Goal: Find specific page/section: Find specific page/section

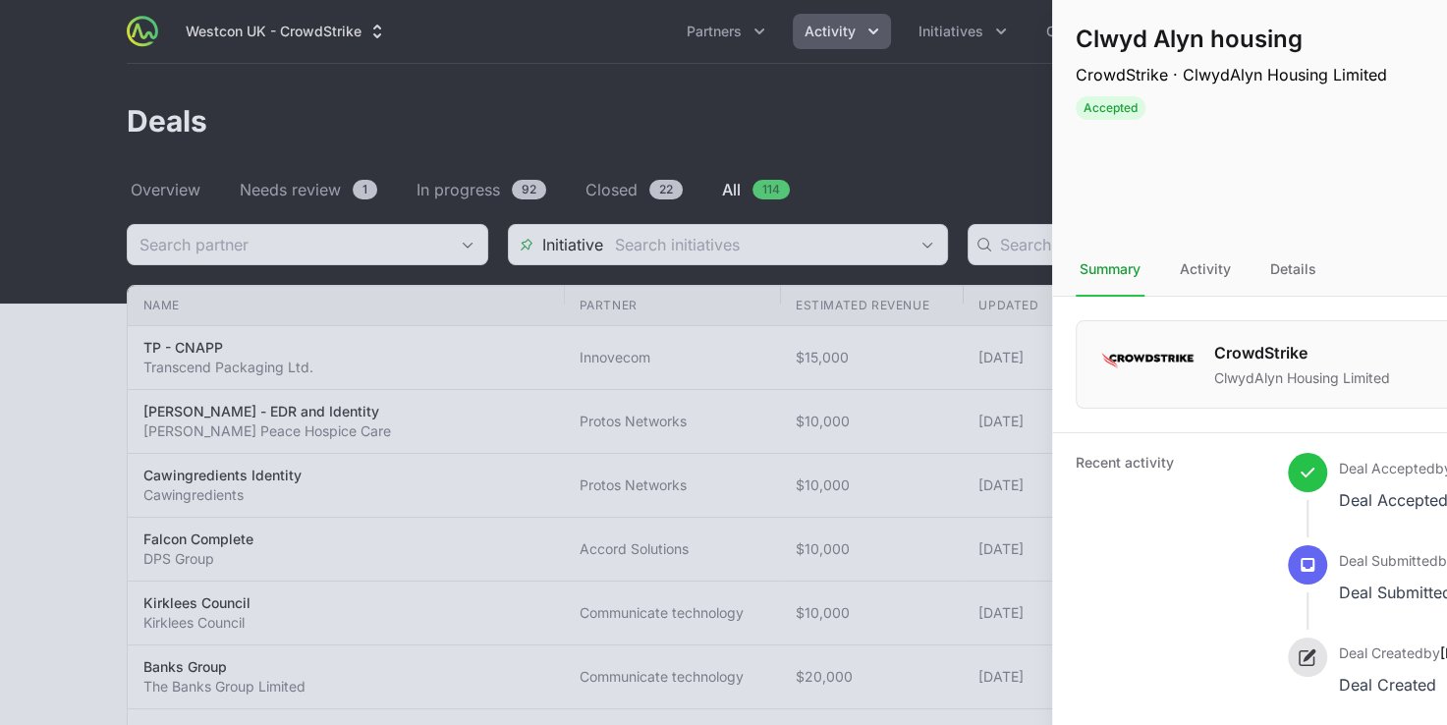
click at [526, 135] on div at bounding box center [723, 362] width 1447 height 725
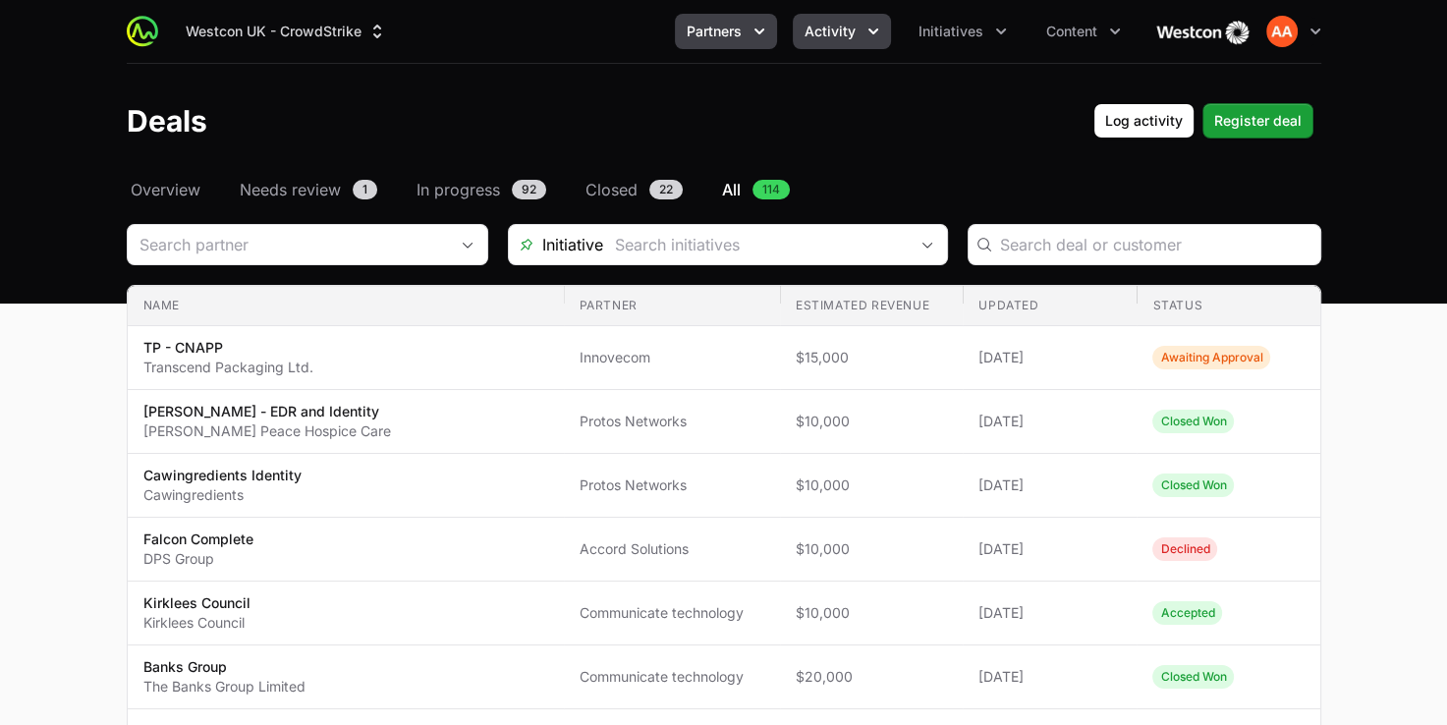
click at [752, 32] on icon "Partners menu" at bounding box center [759, 32] width 20 height 20
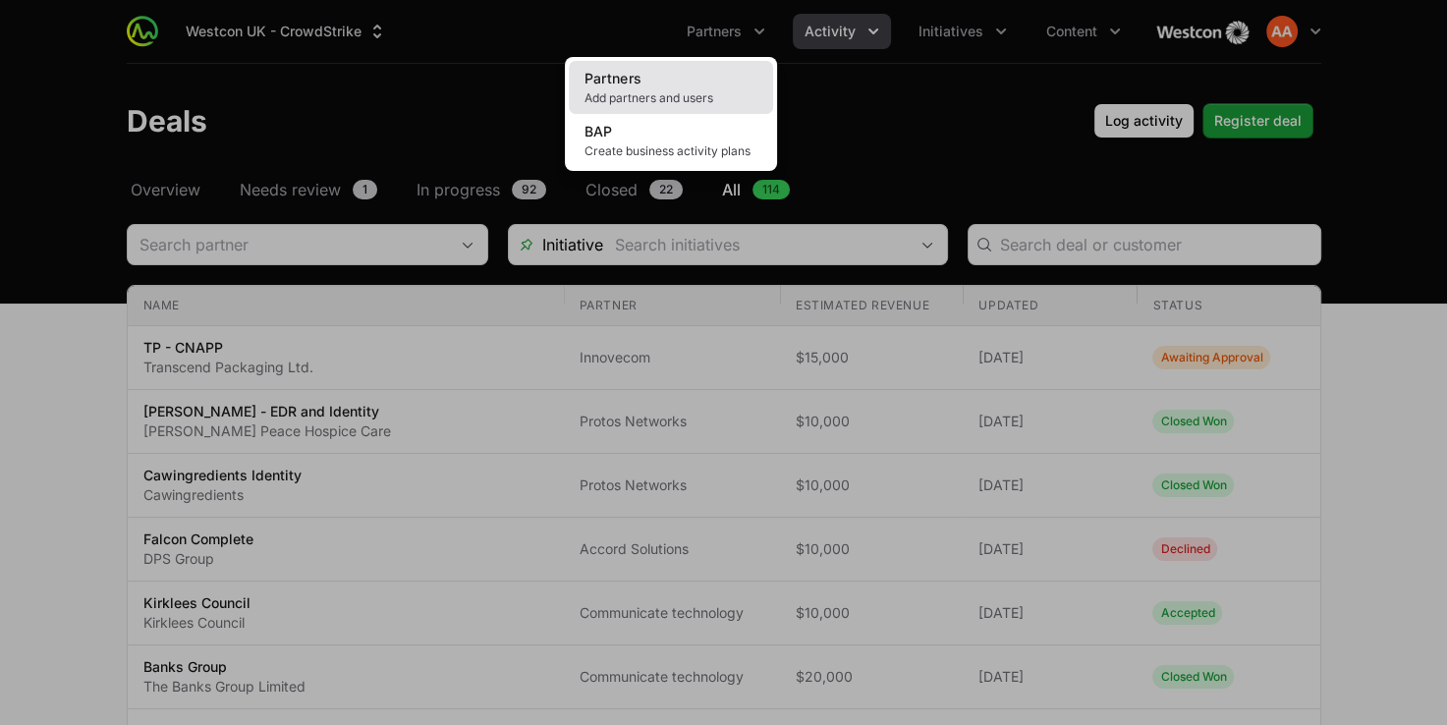
click at [691, 79] on link "Partners Add partners and users" at bounding box center [671, 87] width 204 height 53
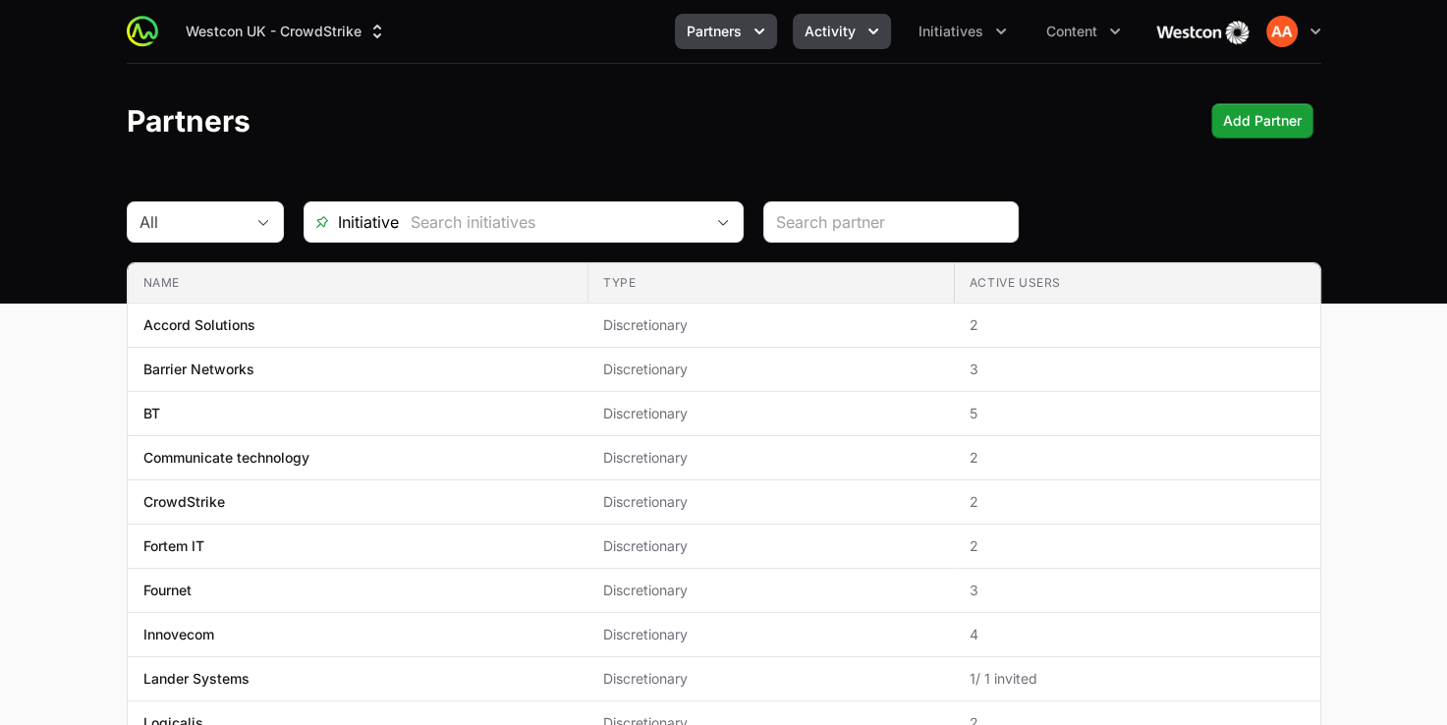
click at [842, 45] on button "Activity" at bounding box center [842, 31] width 98 height 35
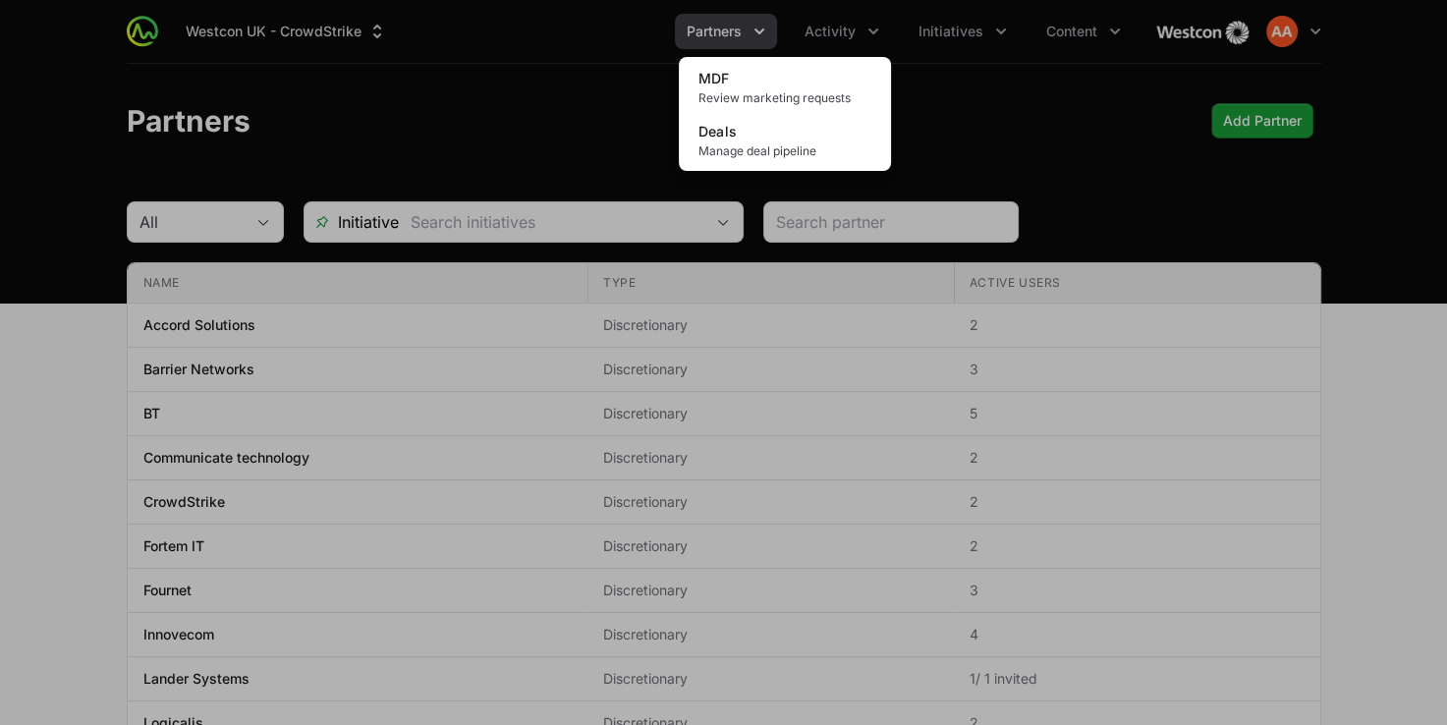
click at [1319, 33] on div "Activity menu" at bounding box center [723, 362] width 1447 height 725
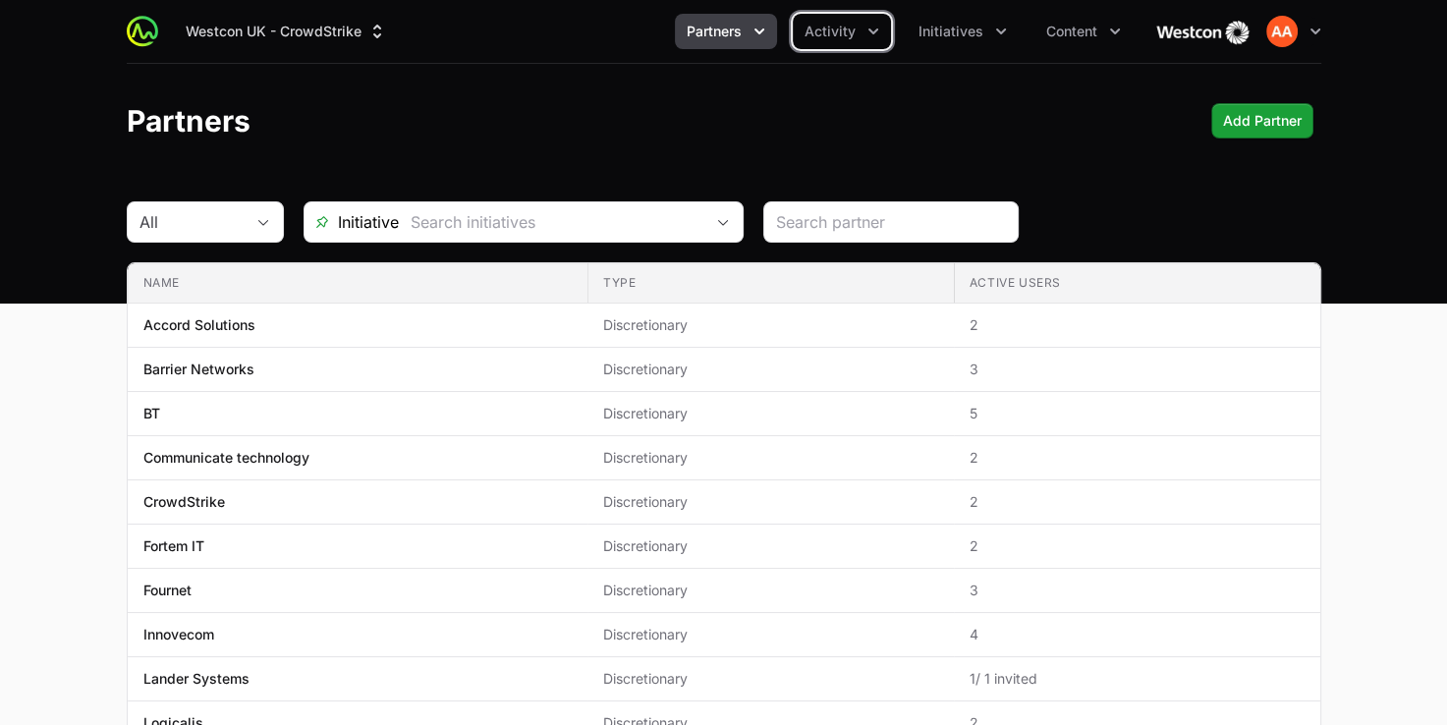
click at [1319, 33] on icon "button" at bounding box center [1315, 32] width 20 height 20
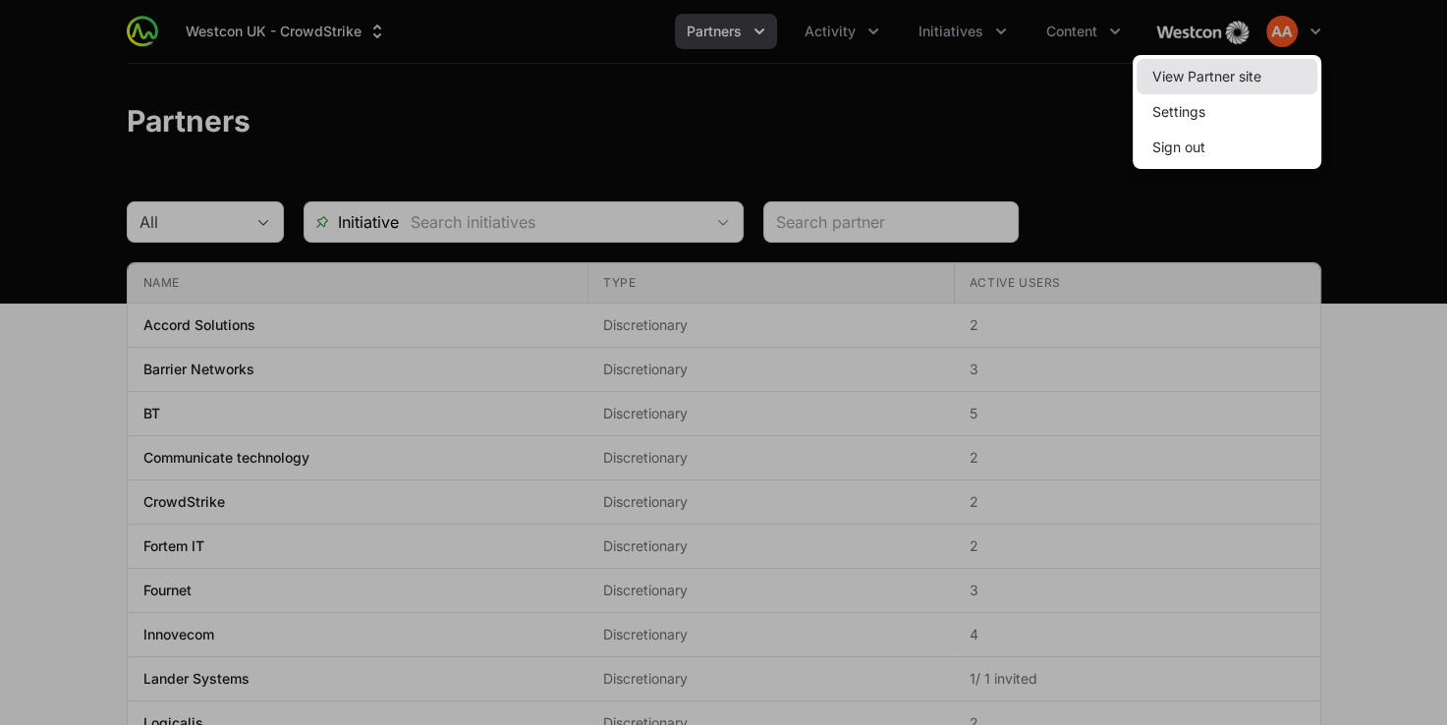
click at [1222, 77] on link "View Partner site" at bounding box center [1226, 76] width 181 height 35
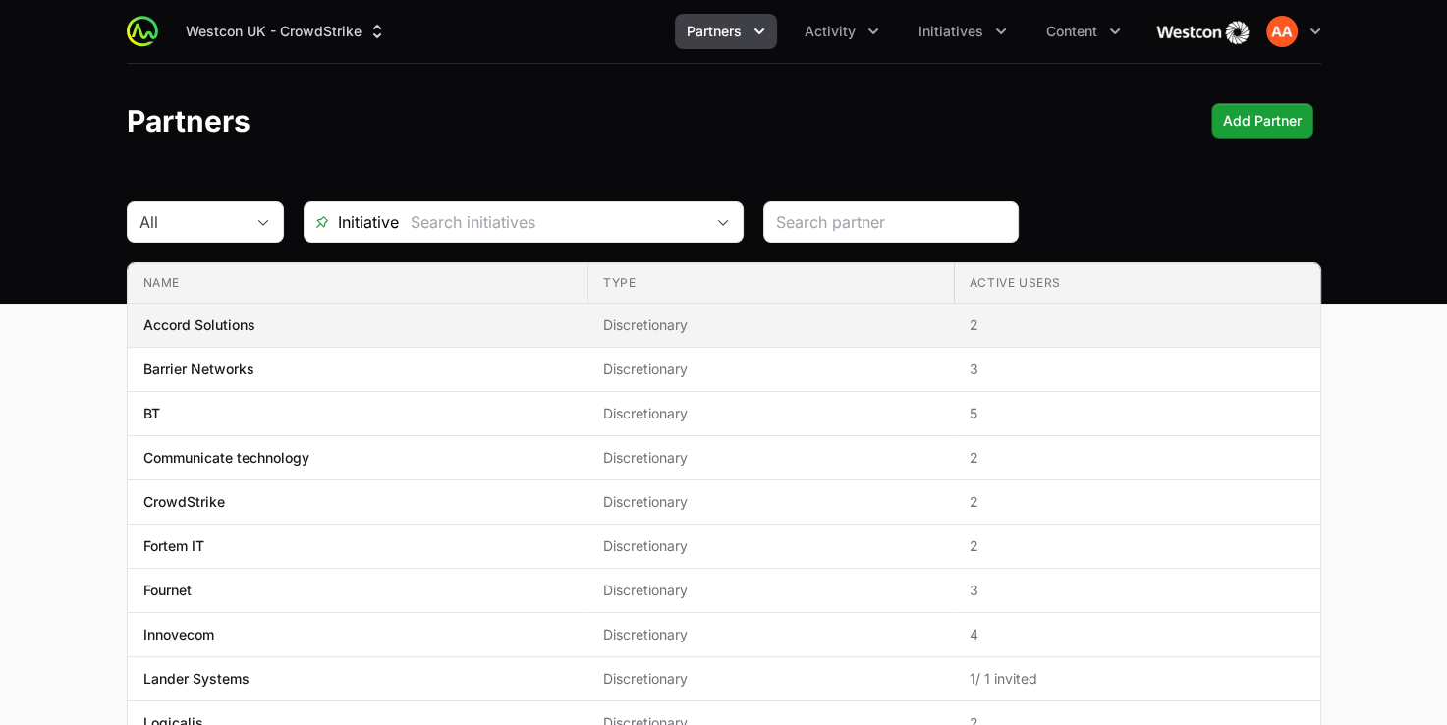
click at [246, 328] on p "Accord Solutions" at bounding box center [199, 325] width 112 height 20
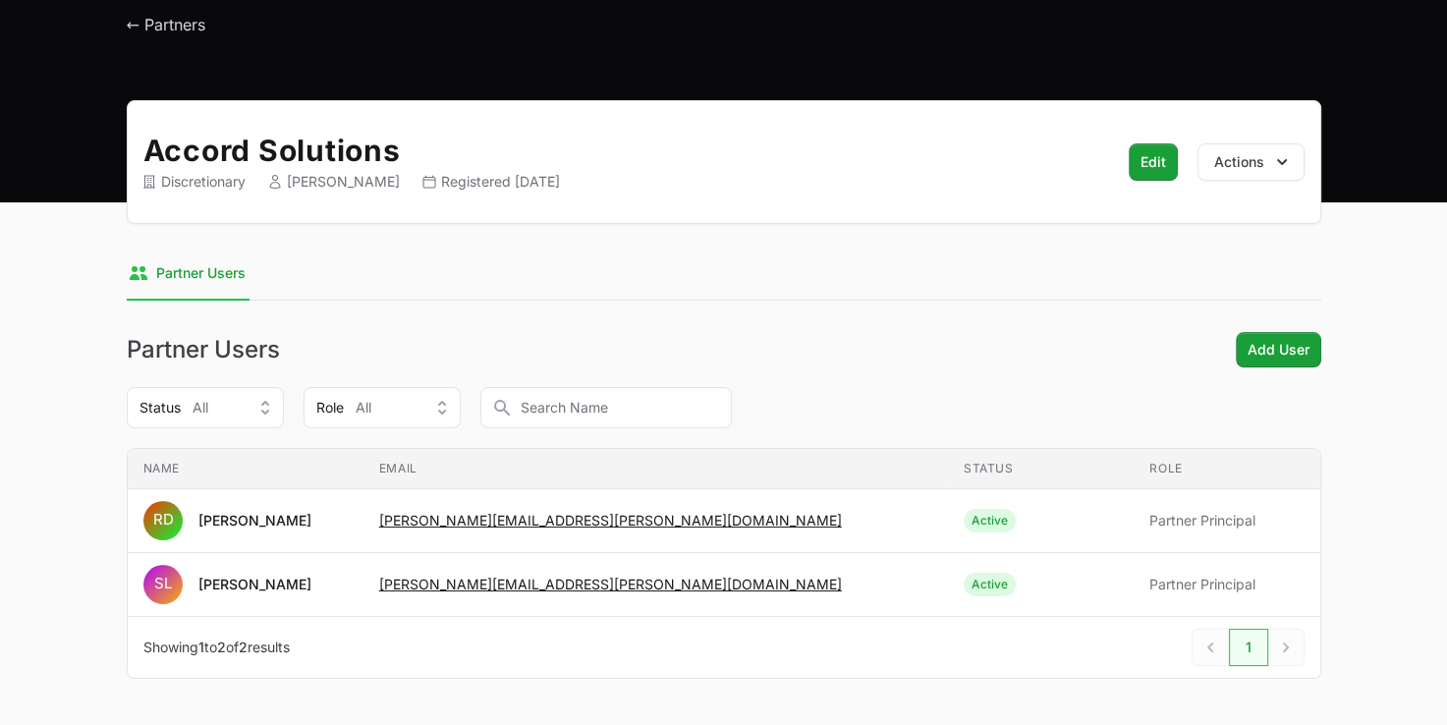
scroll to position [124, 0]
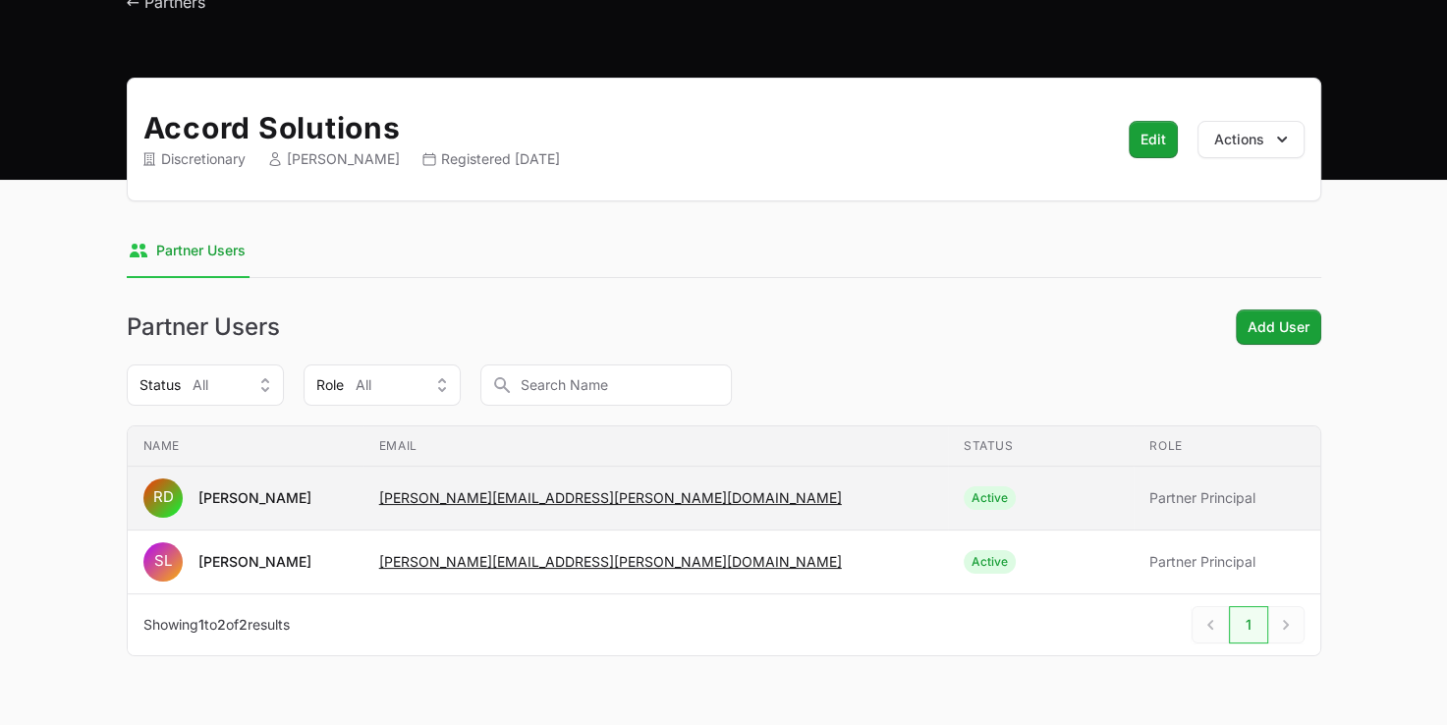
drag, startPoint x: 694, startPoint y: 570, endPoint x: 251, endPoint y: 492, distance: 449.7
click at [251, 492] on tbody "Name RD Ross Davidson Email Ross.Davidson@accordsolutions.tech Status Active Ro…" at bounding box center [724, 531] width 1192 height 128
drag, startPoint x: 251, startPoint y: 492, endPoint x: 362, endPoint y: 509, distance: 112.2
click at [348, 509] on span "RD Ross Davidson" at bounding box center [245, 497] width 204 height 39
click at [348, 502] on span "RD Ross Davidson" at bounding box center [245, 497] width 204 height 39
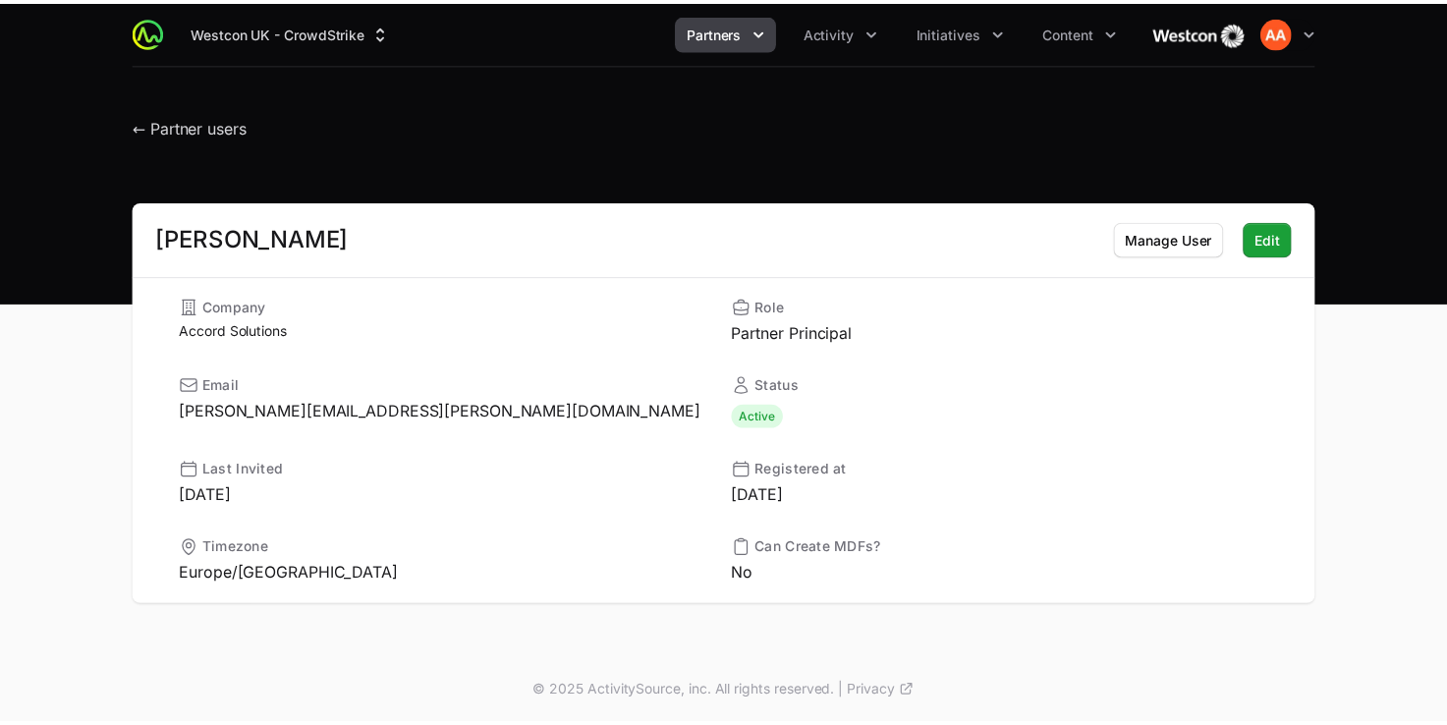
scroll to position [124, 0]
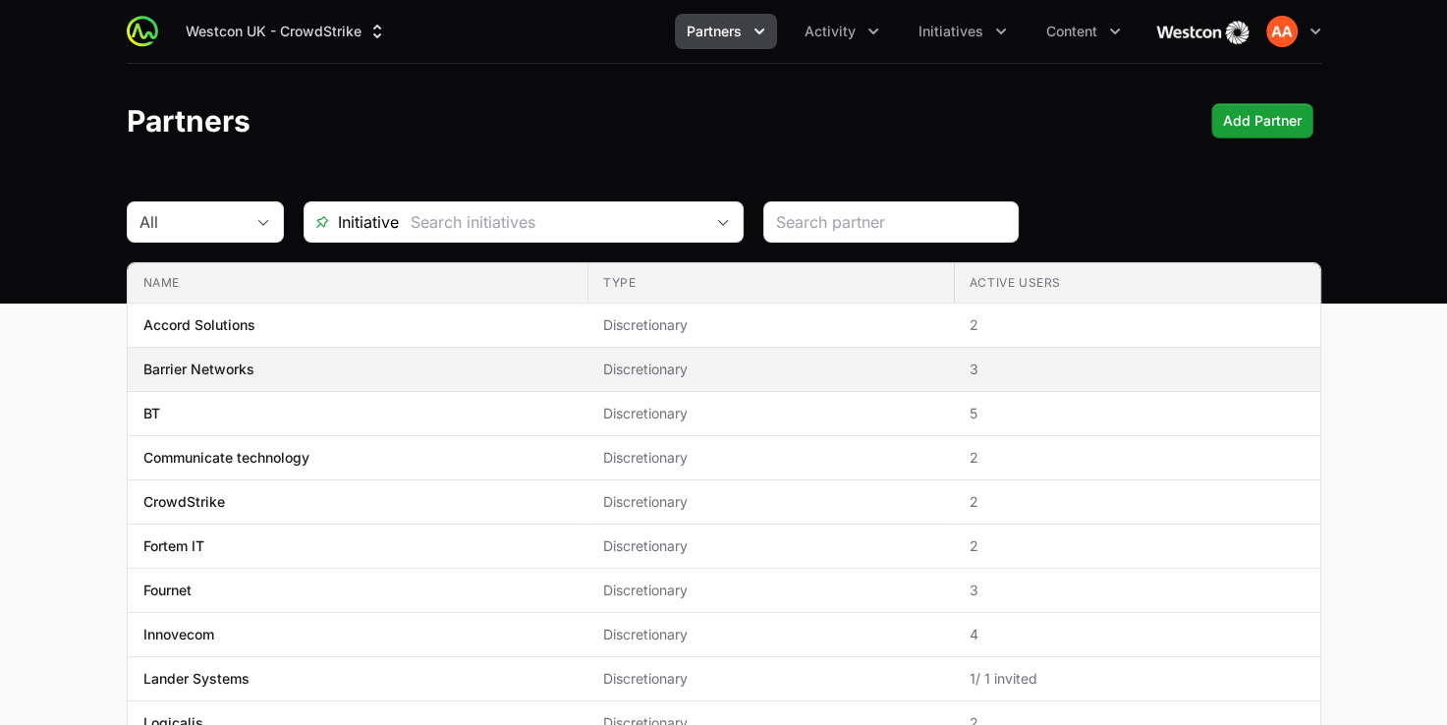
click at [214, 373] on p "Barrier Networks" at bounding box center [198, 369] width 111 height 20
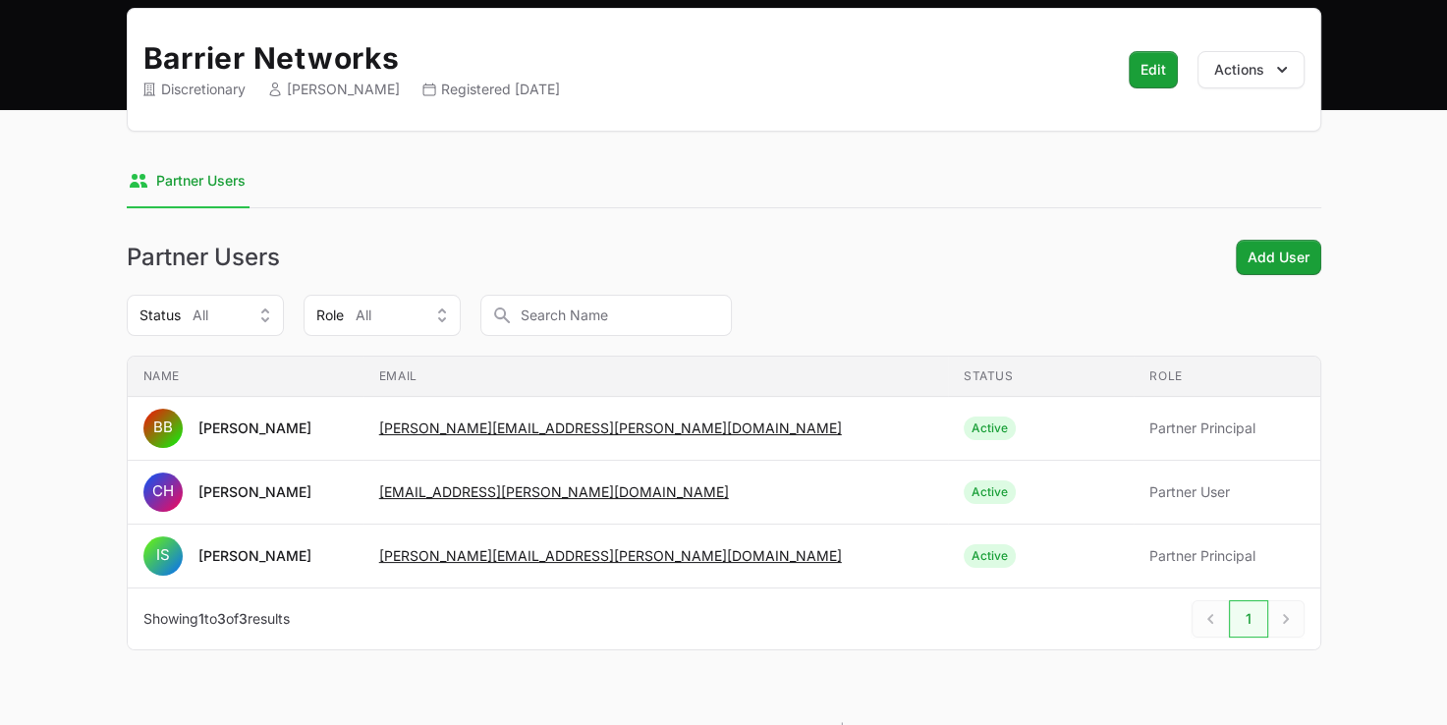
scroll to position [203, 0]
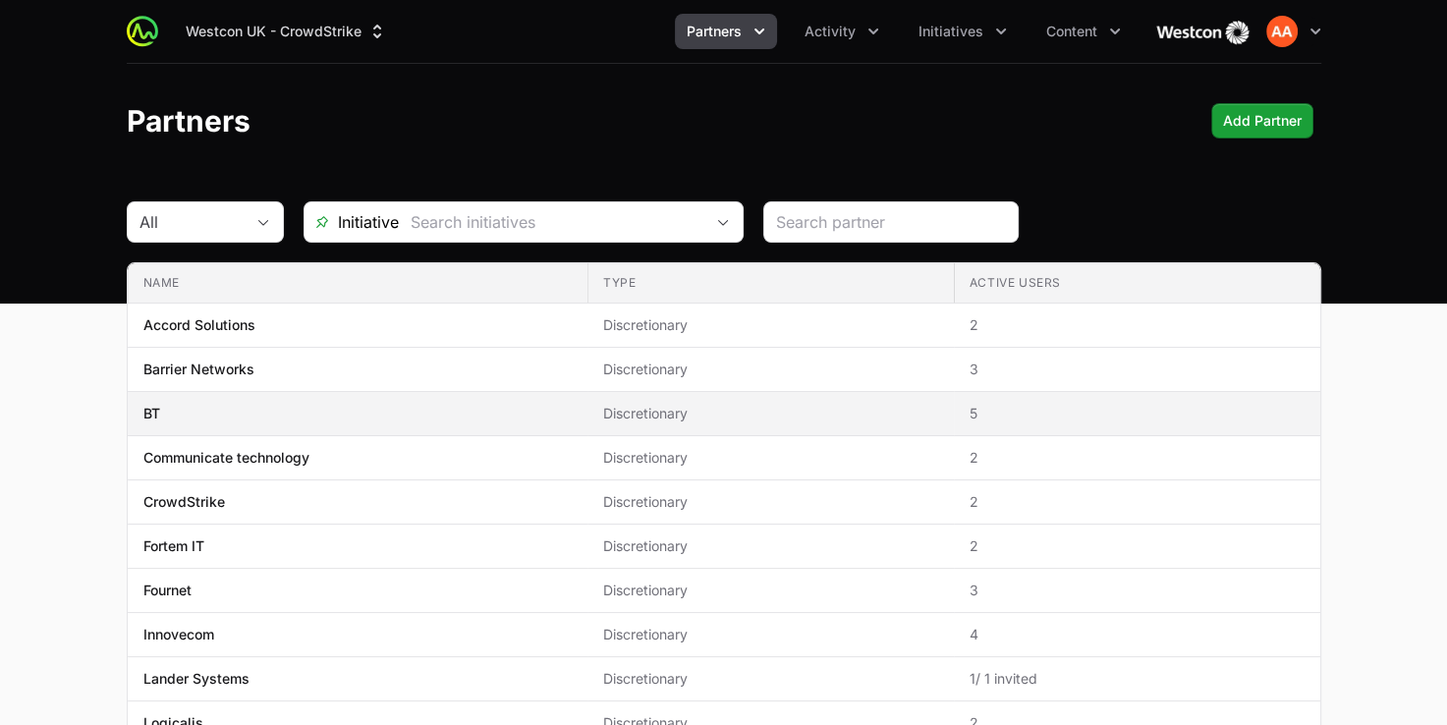
click at [160, 418] on span "BT" at bounding box center [357, 414] width 428 height 20
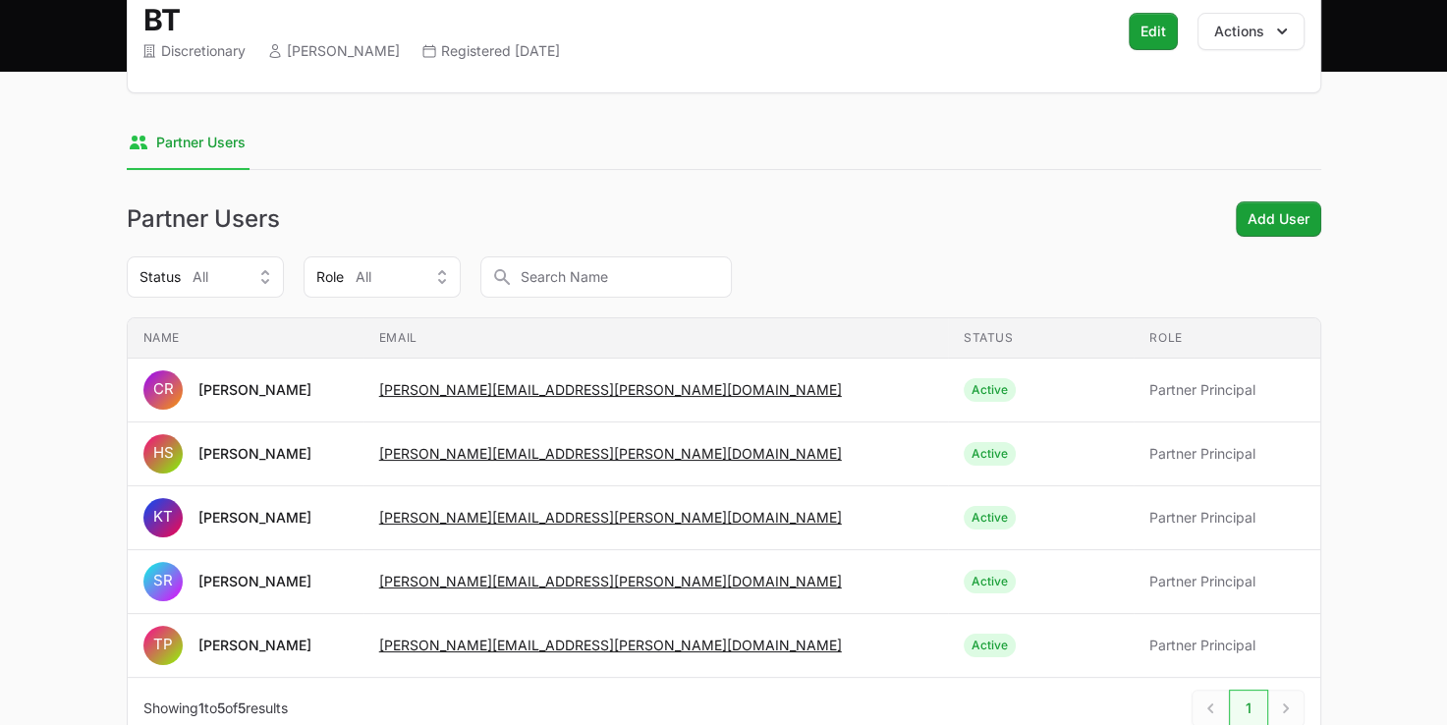
scroll to position [238, 0]
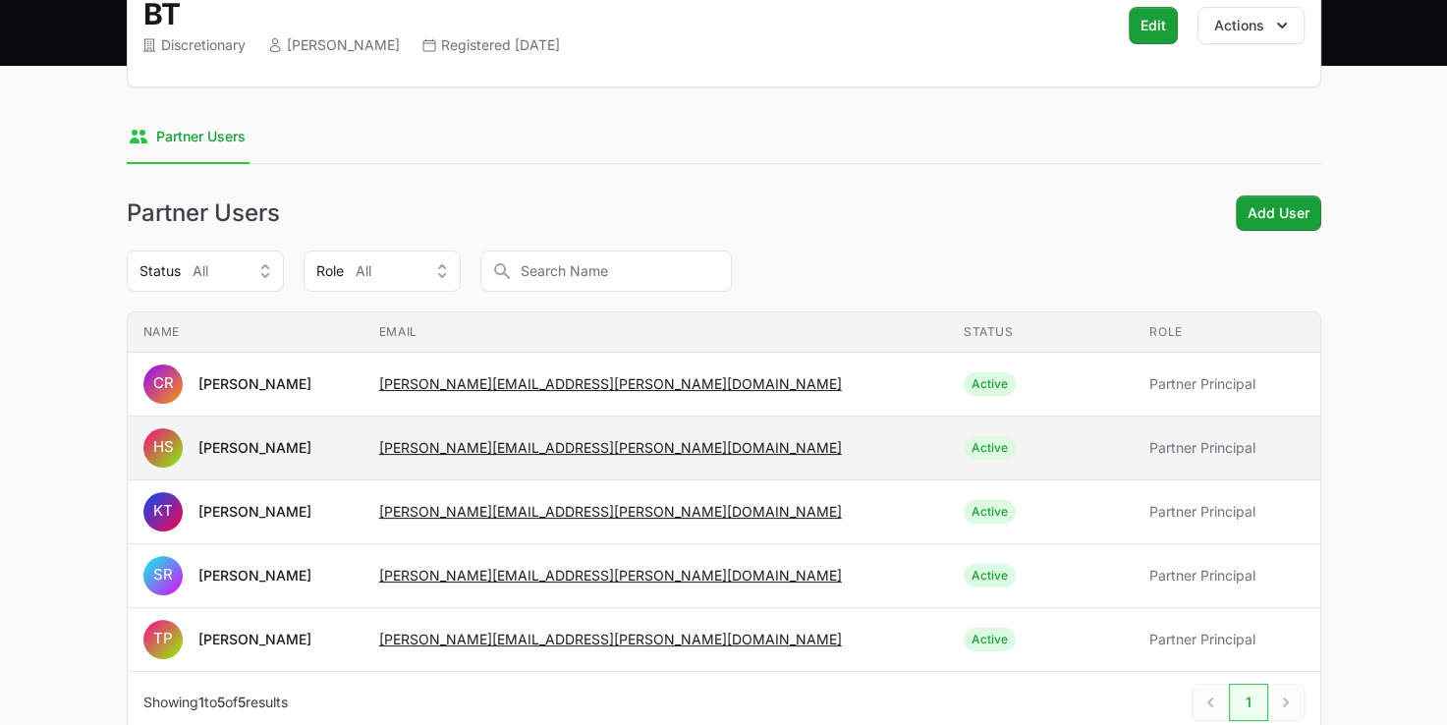
drag, startPoint x: 581, startPoint y: 454, endPoint x: 564, endPoint y: 447, distance: 19.0
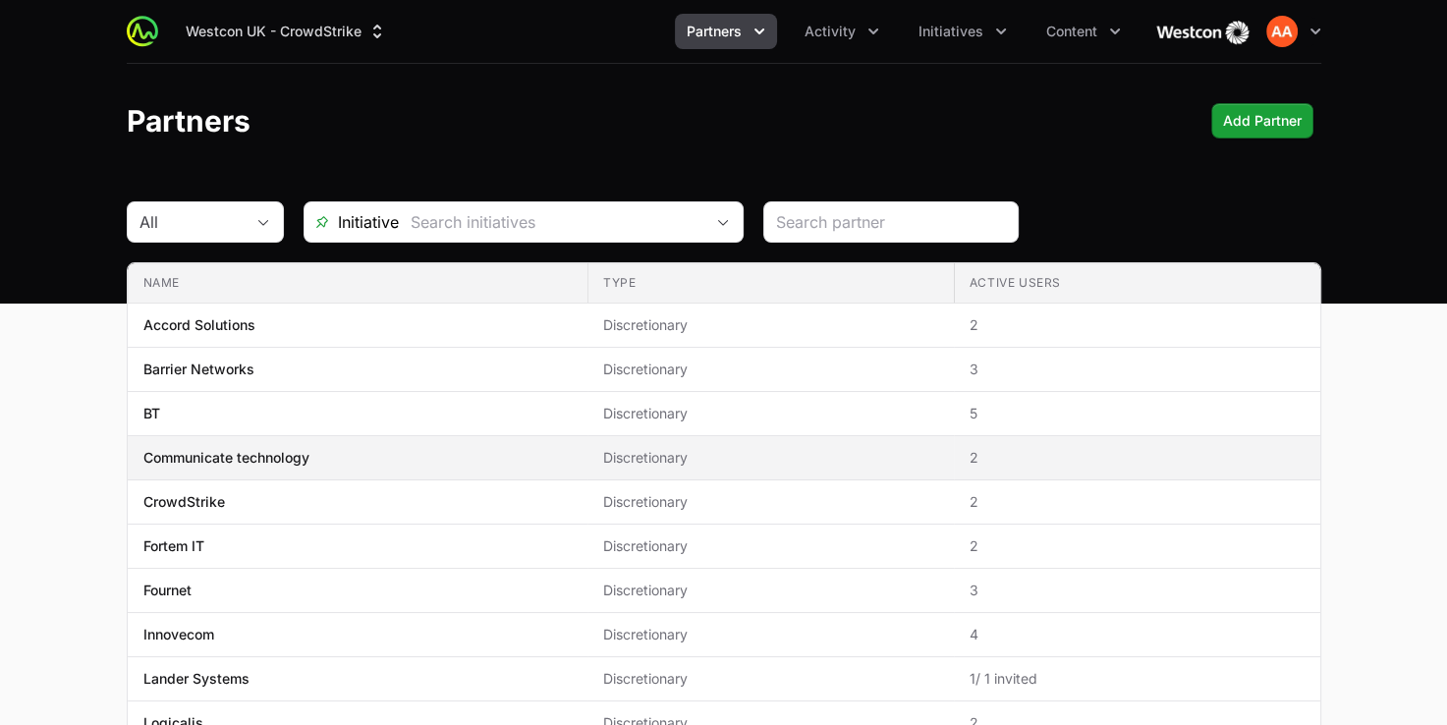
click at [269, 462] on p "Communicate technology" at bounding box center [226, 458] width 166 height 20
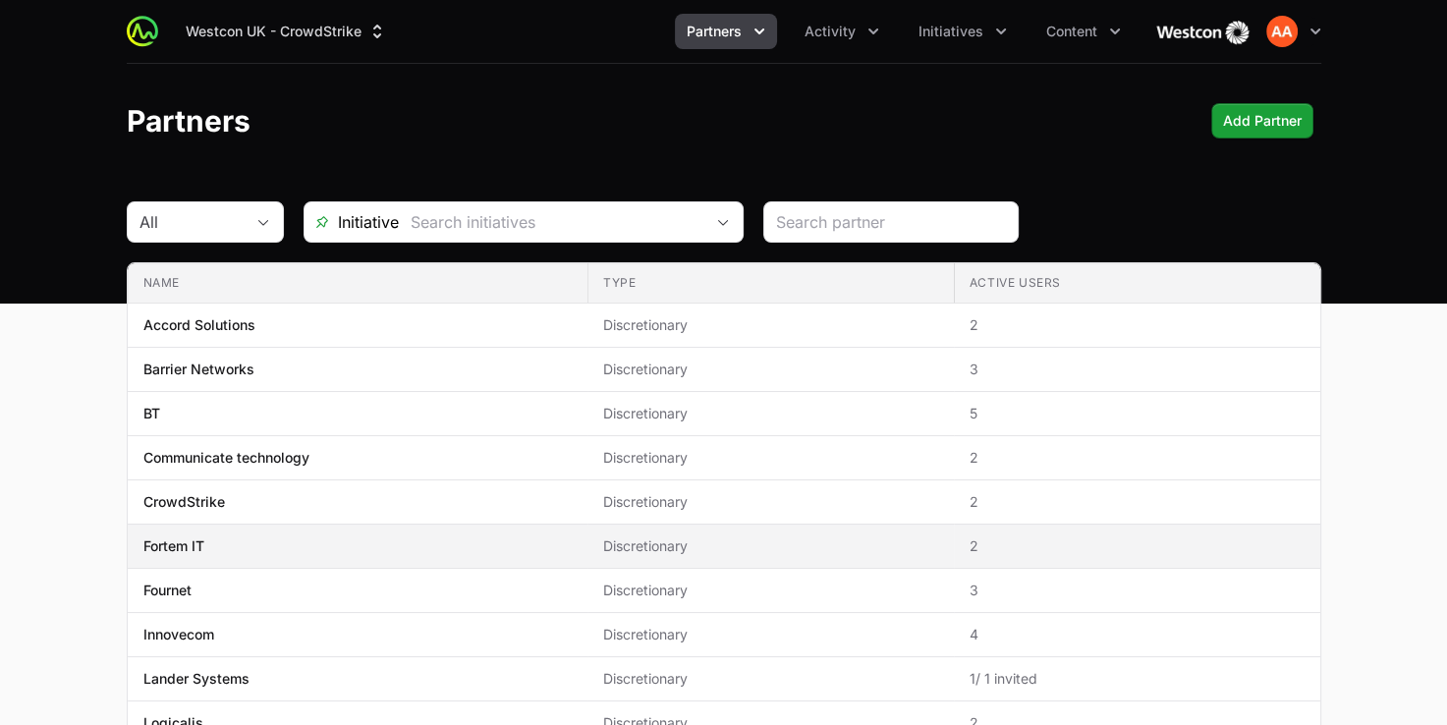
click at [196, 548] on p "Fortem IT" at bounding box center [173, 546] width 61 height 20
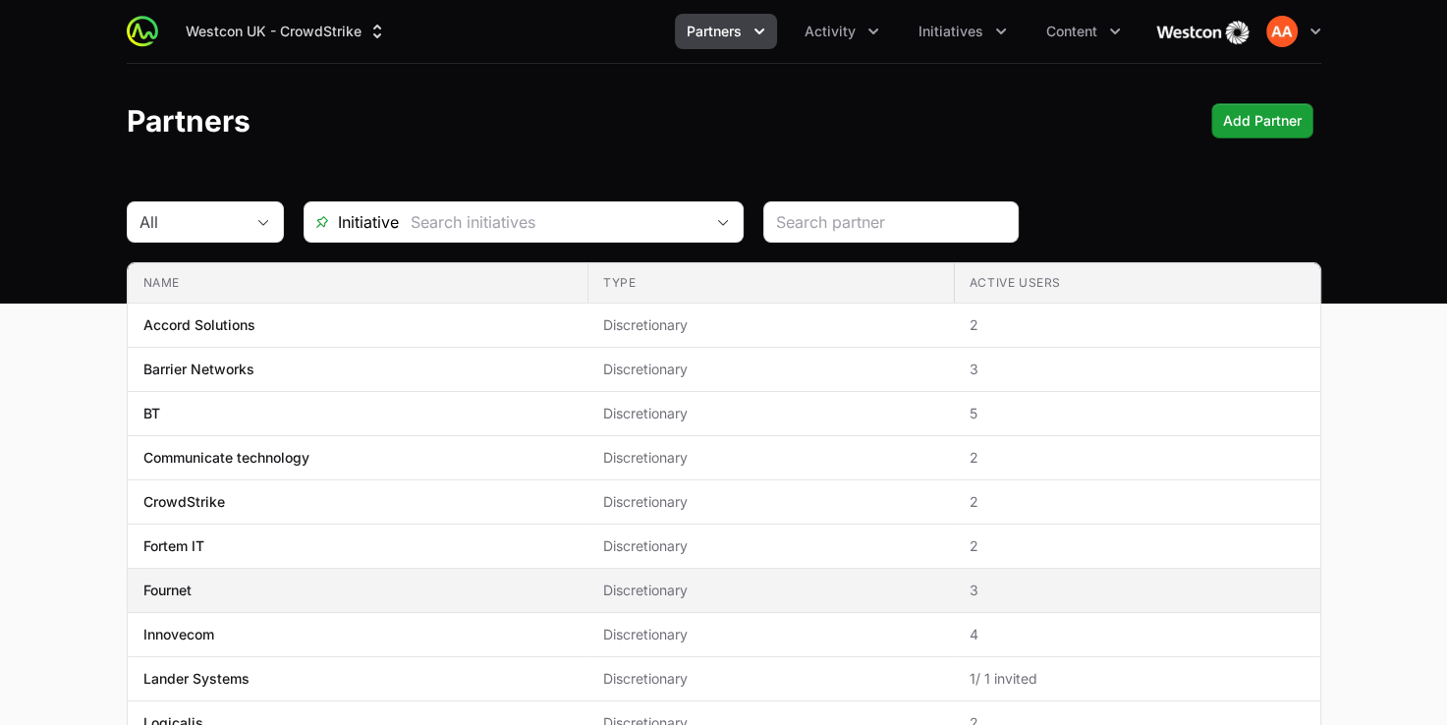
click at [165, 596] on p "Fournet" at bounding box center [167, 590] width 48 height 20
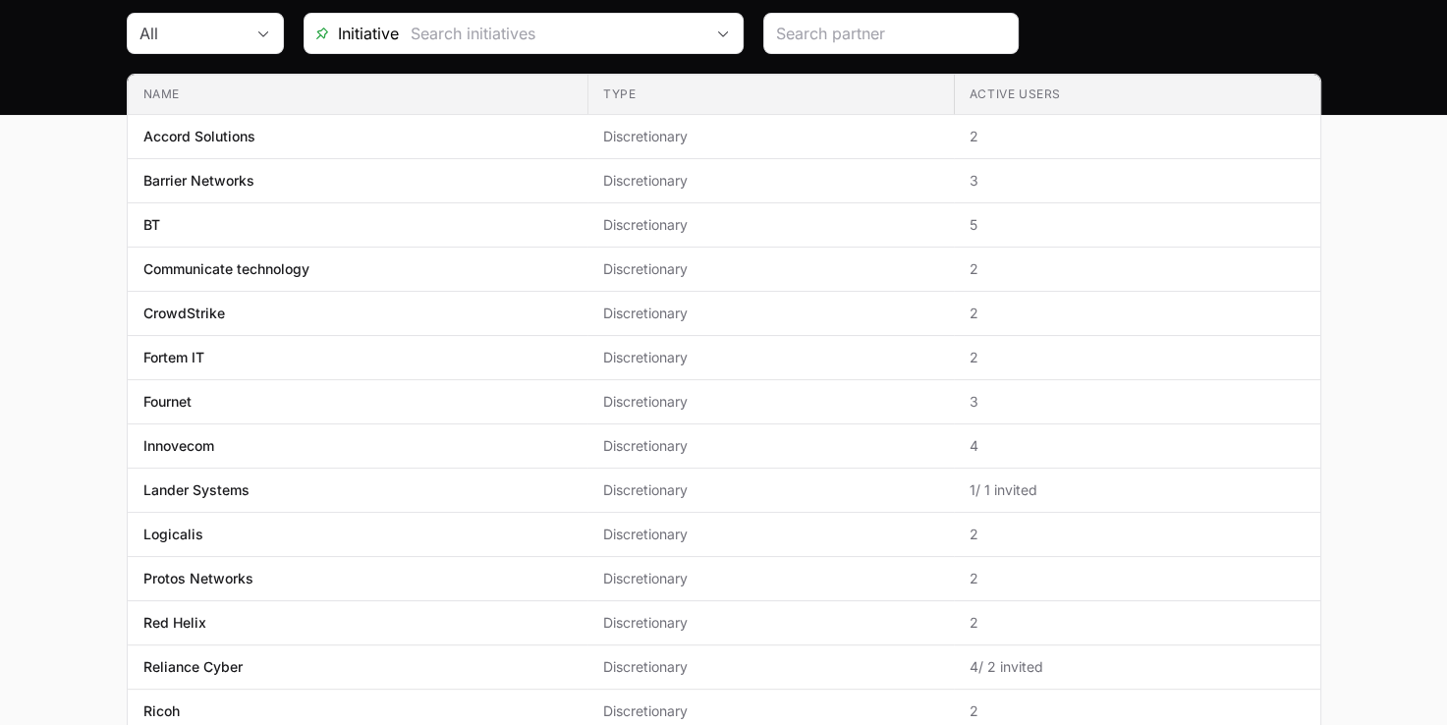
scroll to position [193, 0]
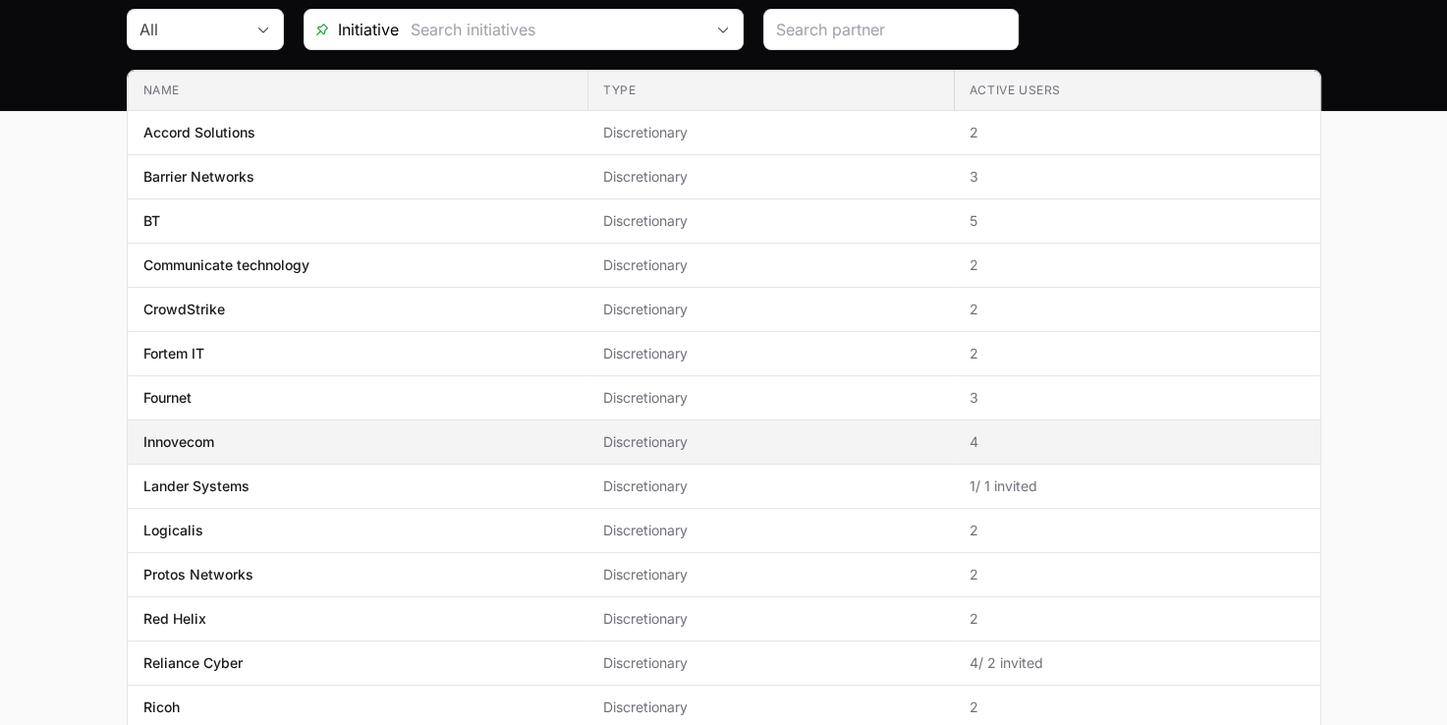
click at [183, 442] on p "Innovecom" at bounding box center [178, 442] width 71 height 20
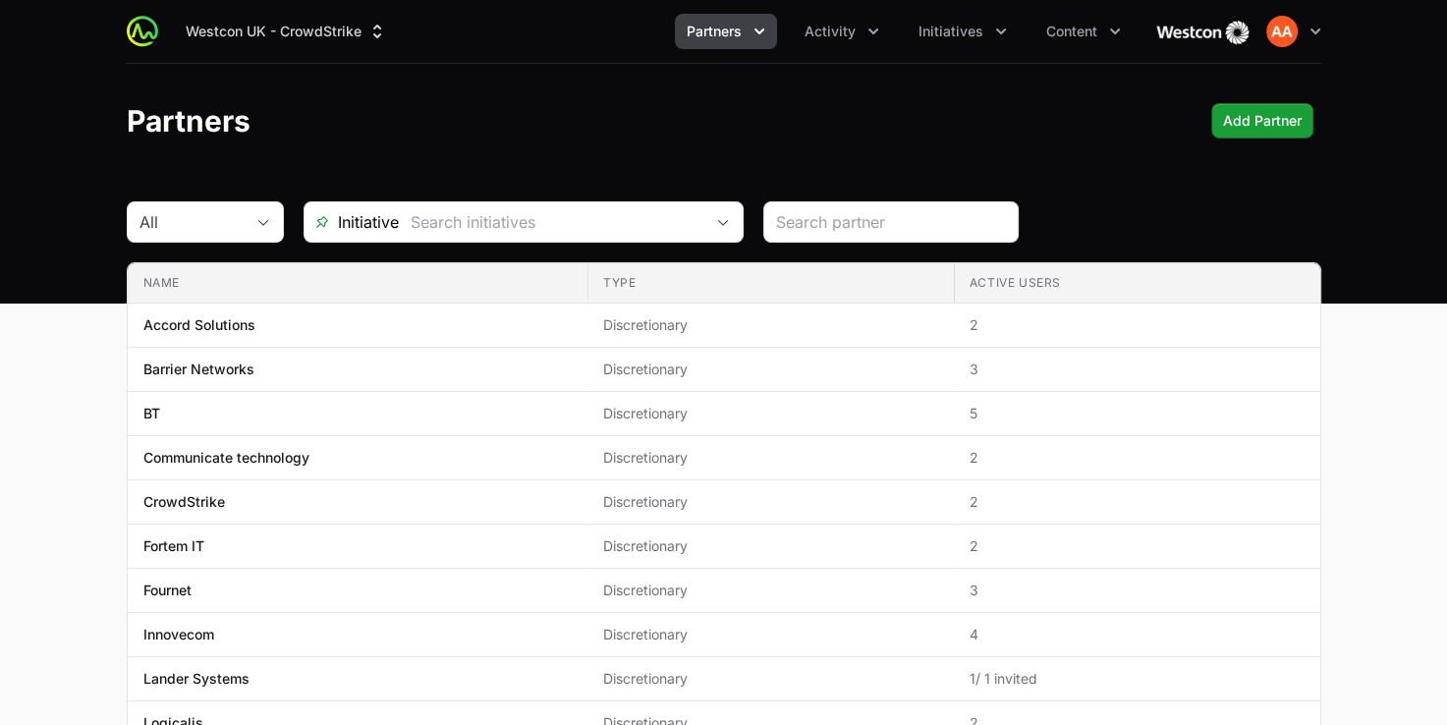
scroll to position [193, 0]
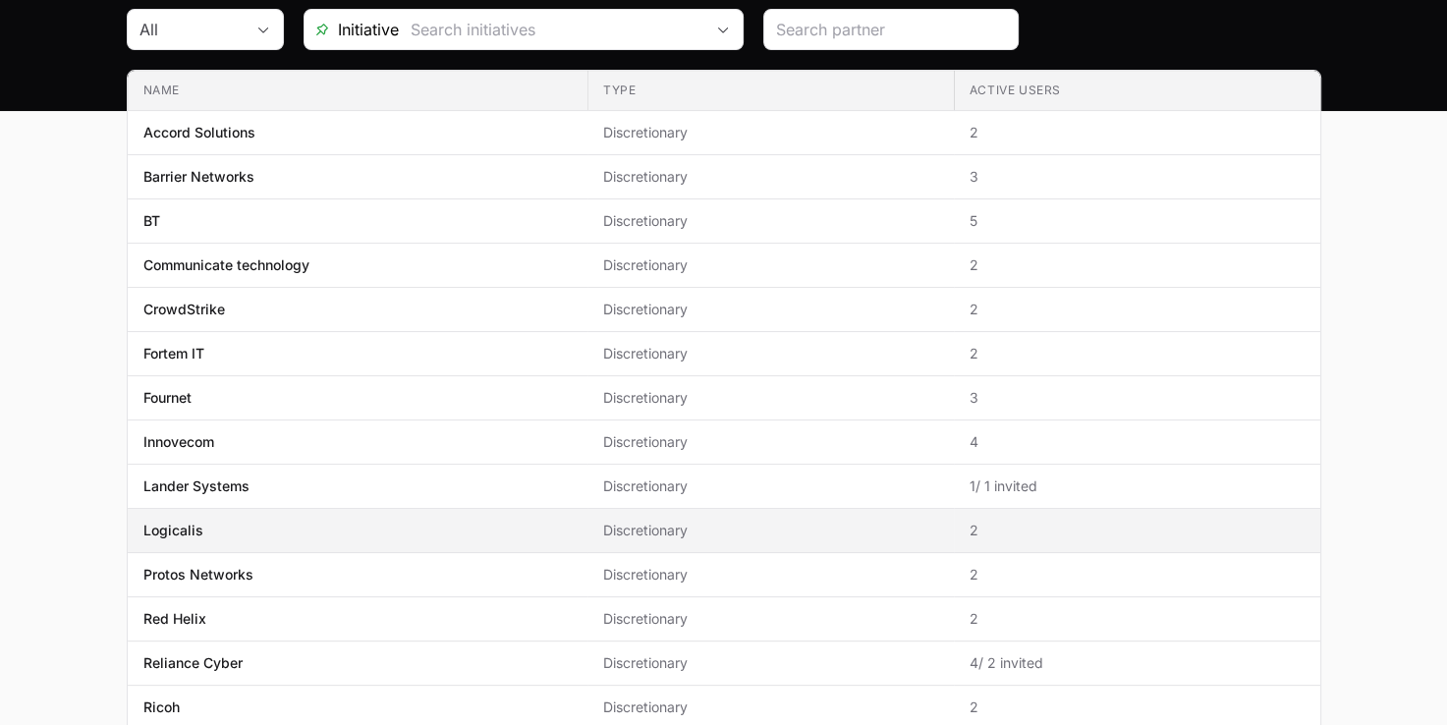
click at [199, 524] on p "Logicalis" at bounding box center [173, 531] width 60 height 20
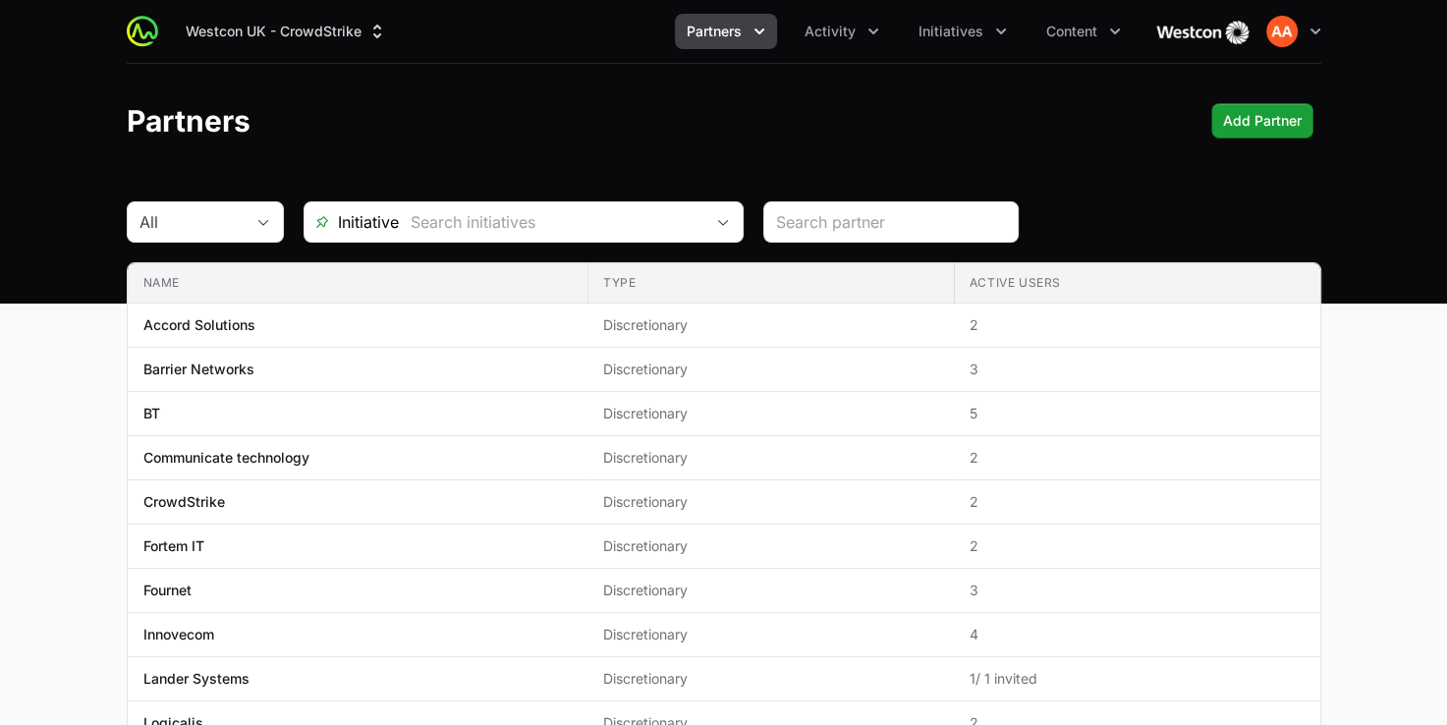
scroll to position [193, 0]
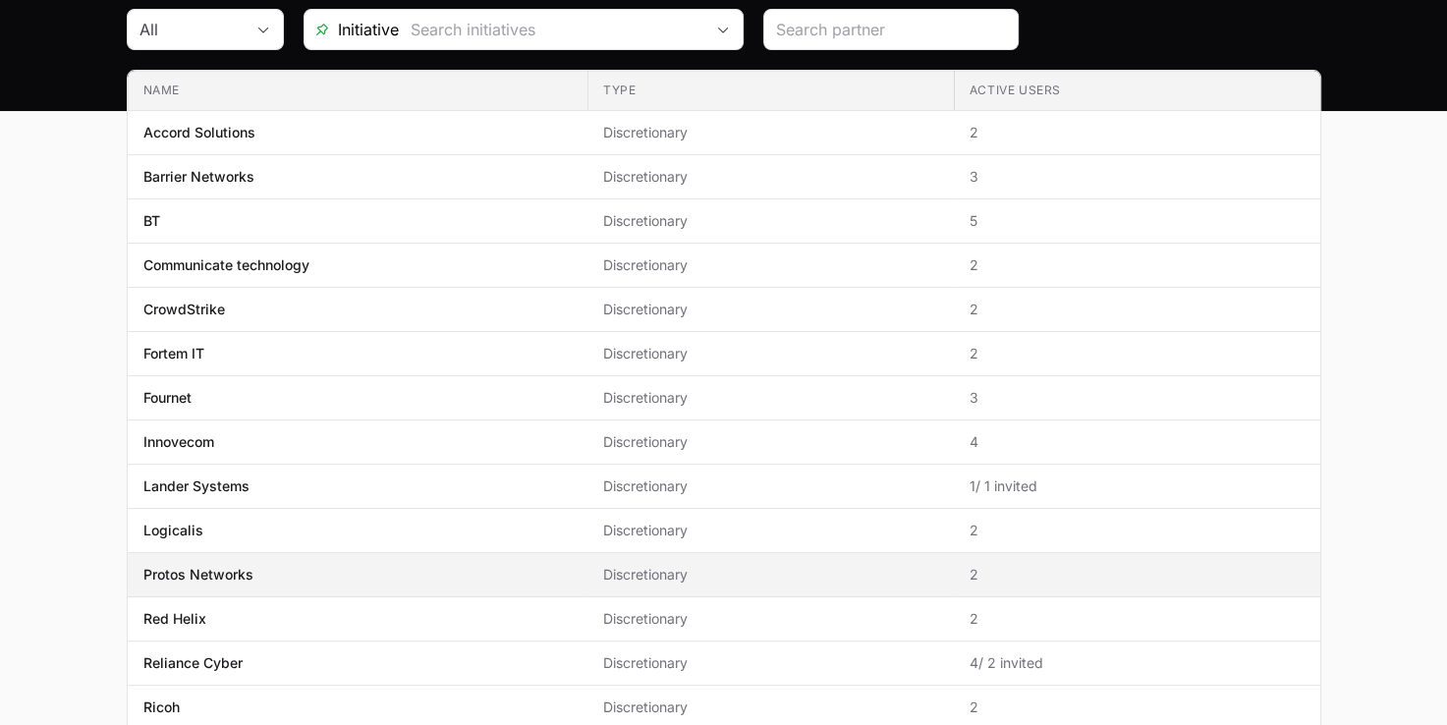
click at [239, 577] on p "Protos Networks" at bounding box center [198, 575] width 110 height 20
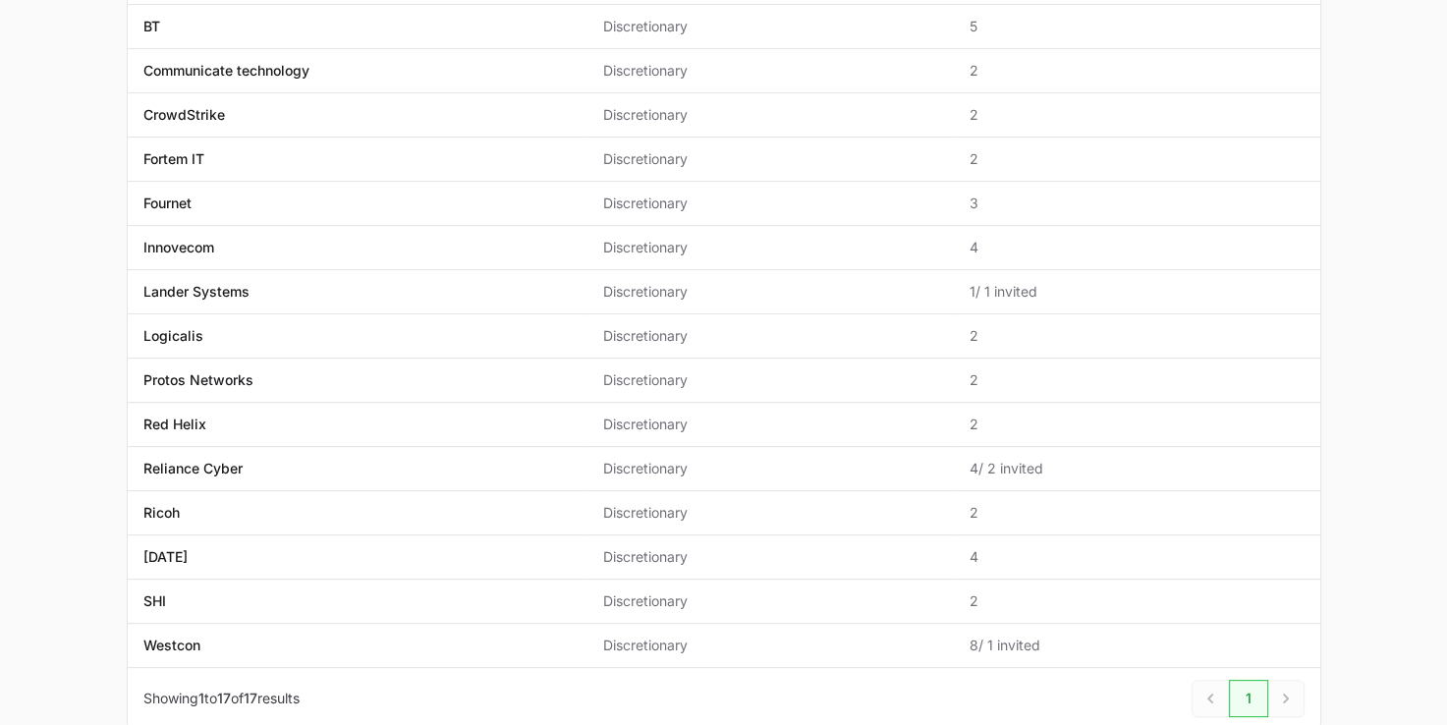
scroll to position [390, 0]
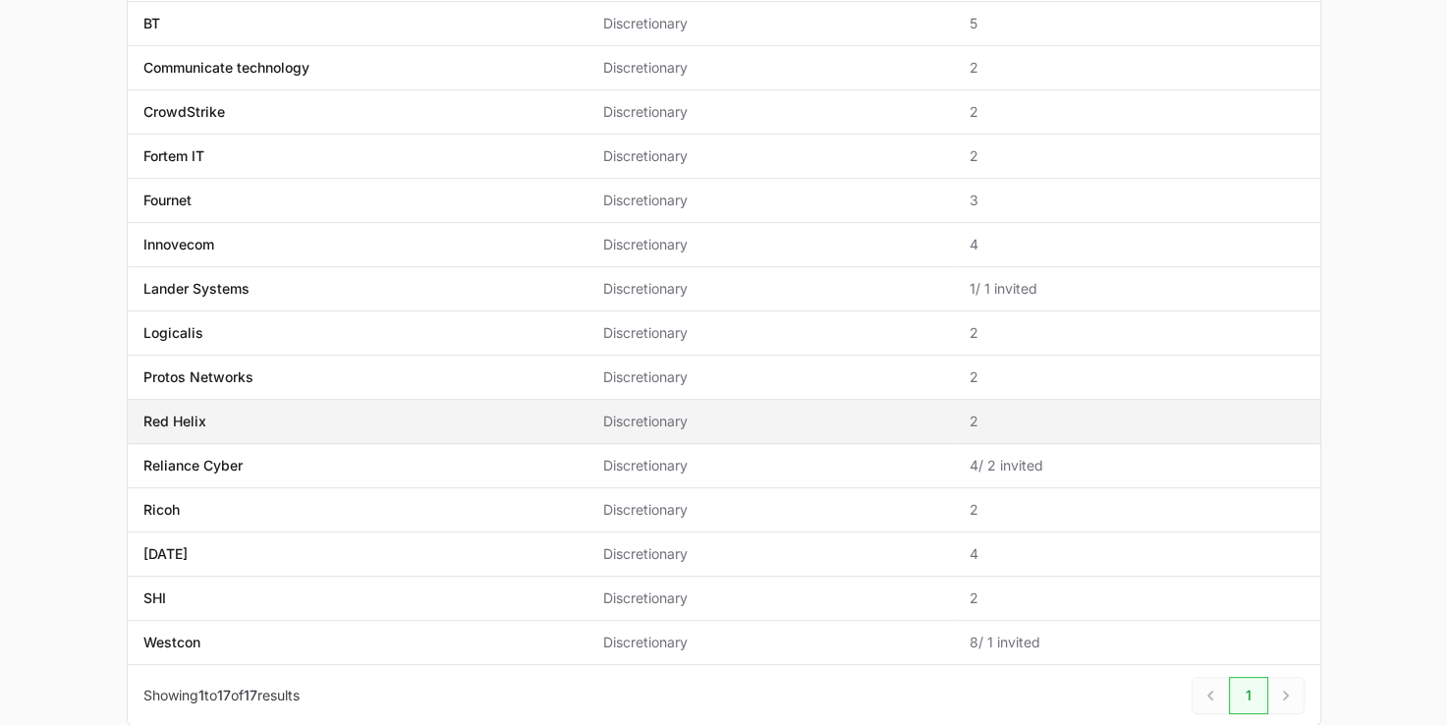
click at [185, 424] on p "Red Helix" at bounding box center [174, 422] width 63 height 20
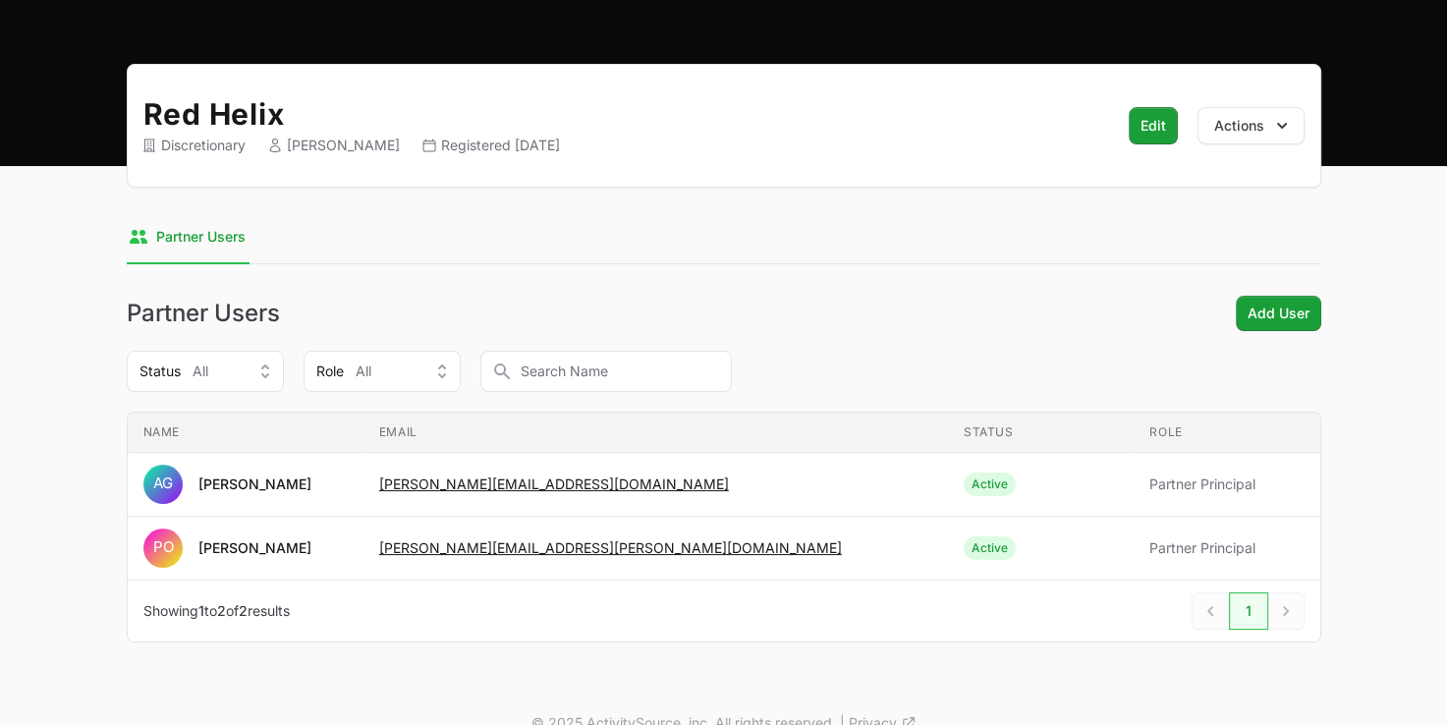
scroll to position [147, 0]
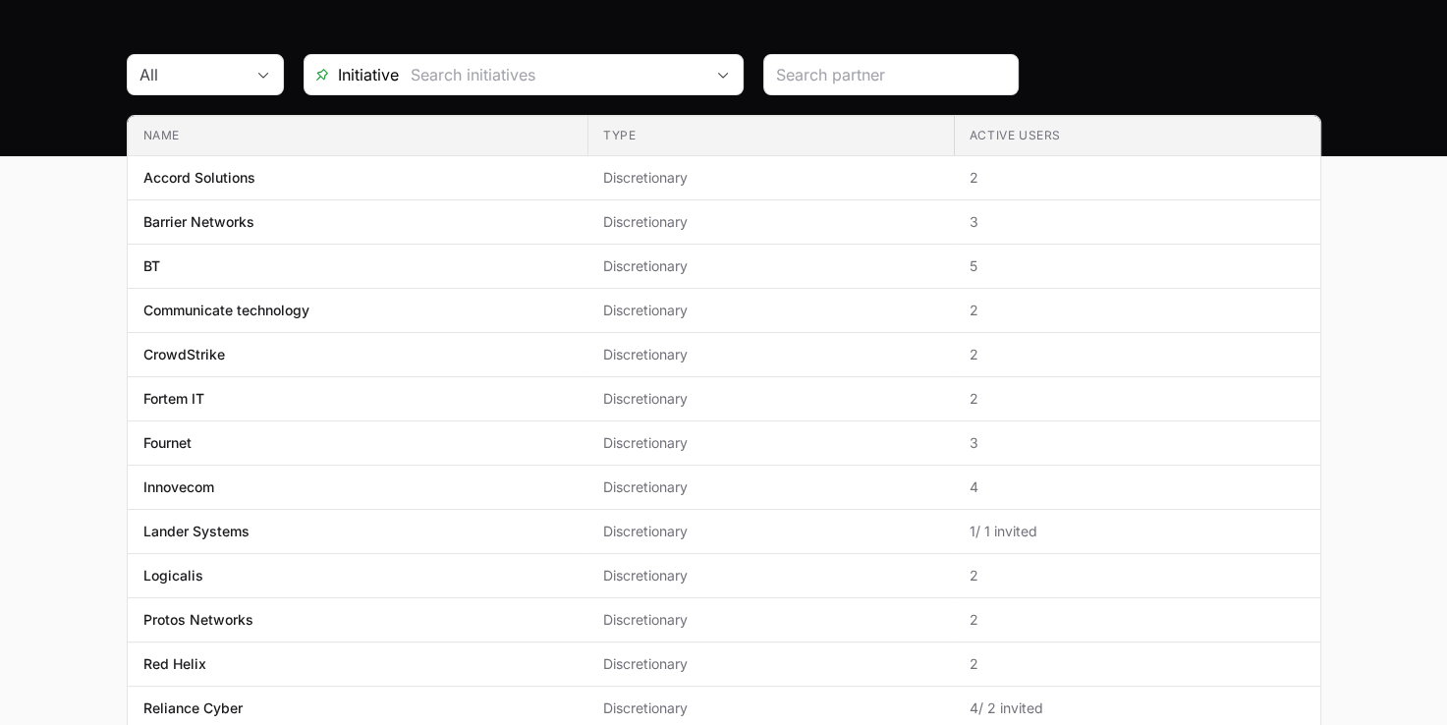
scroll to position [390, 0]
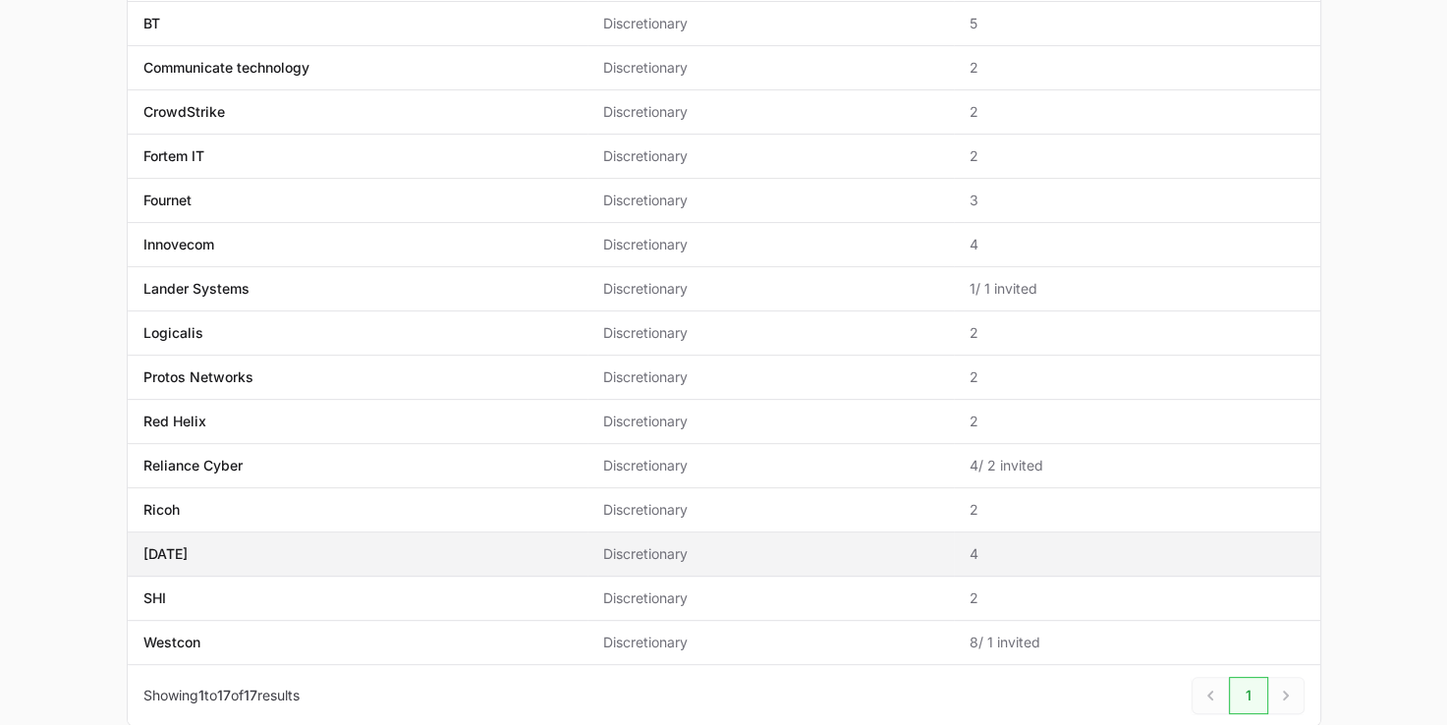
click at [196, 550] on span "[DATE]" at bounding box center [357, 554] width 428 height 20
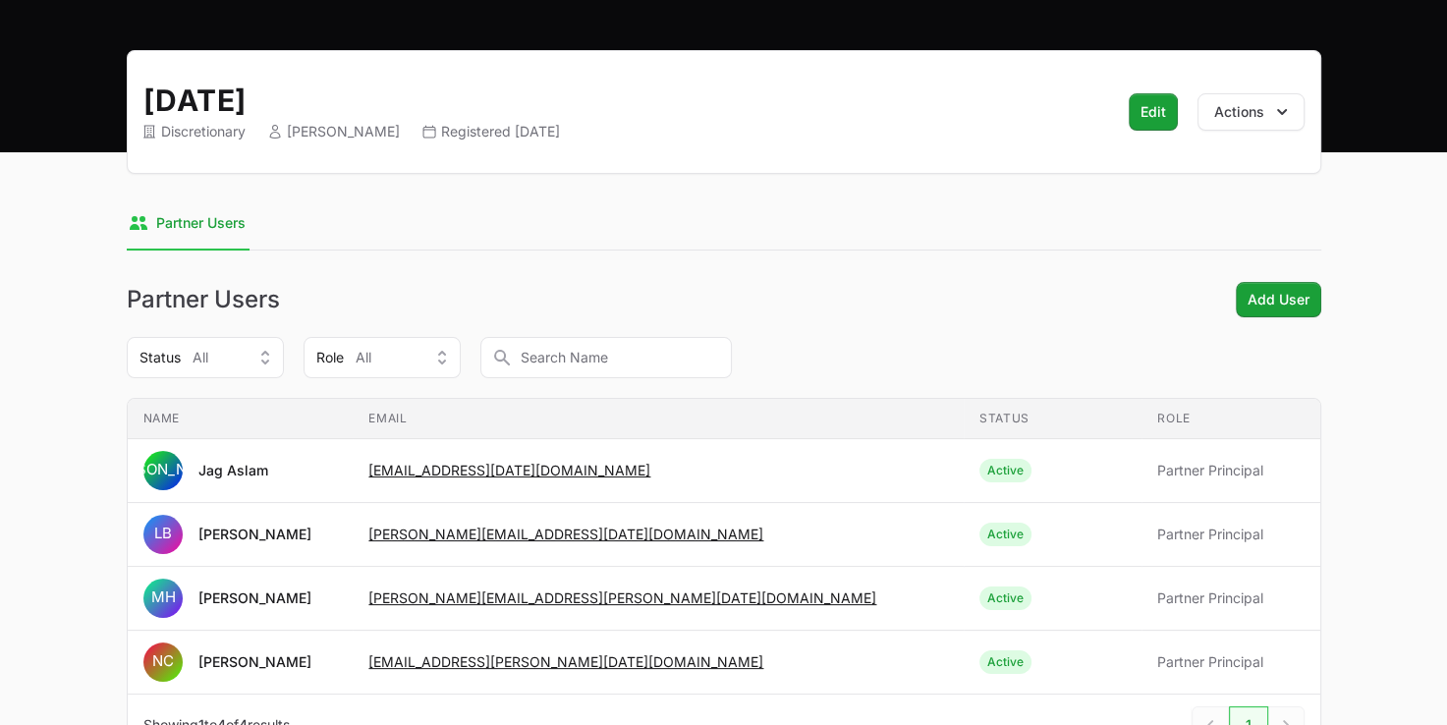
scroll to position [162, 0]
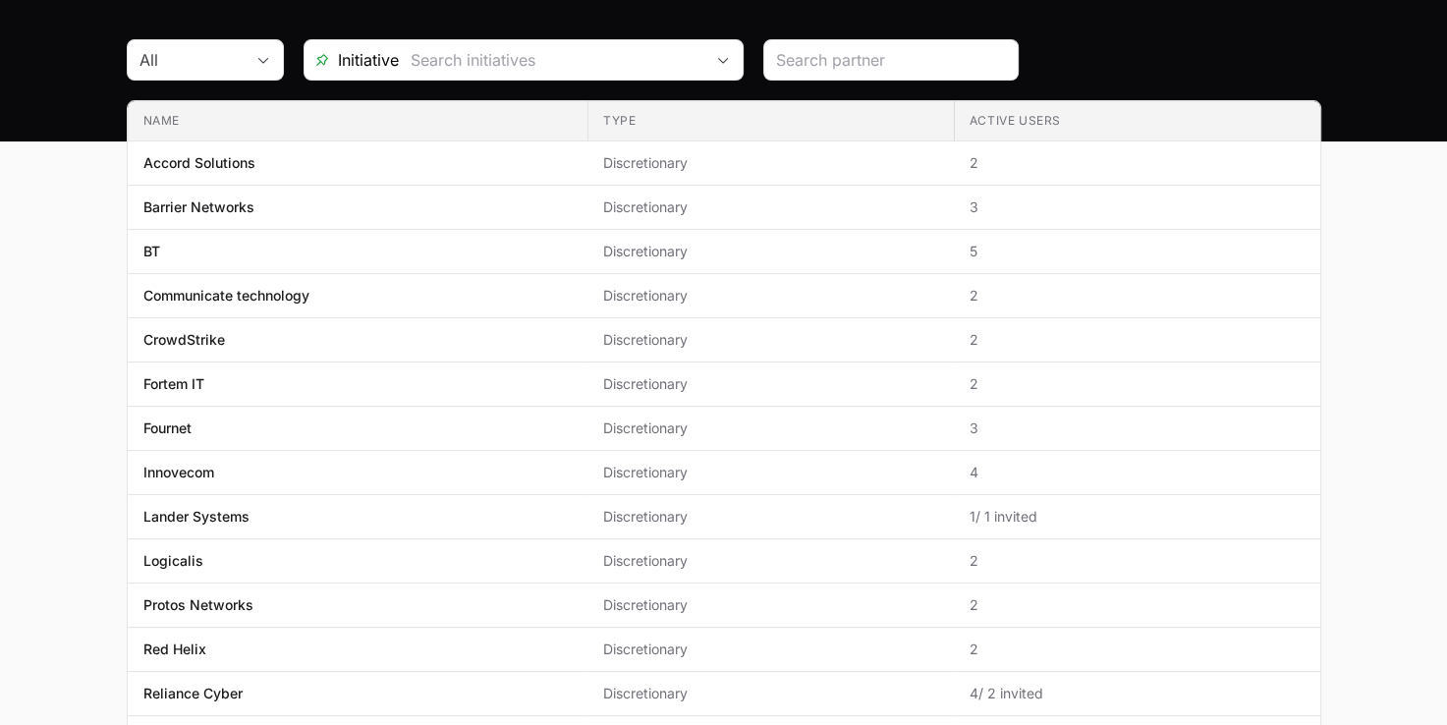
scroll to position [390, 0]
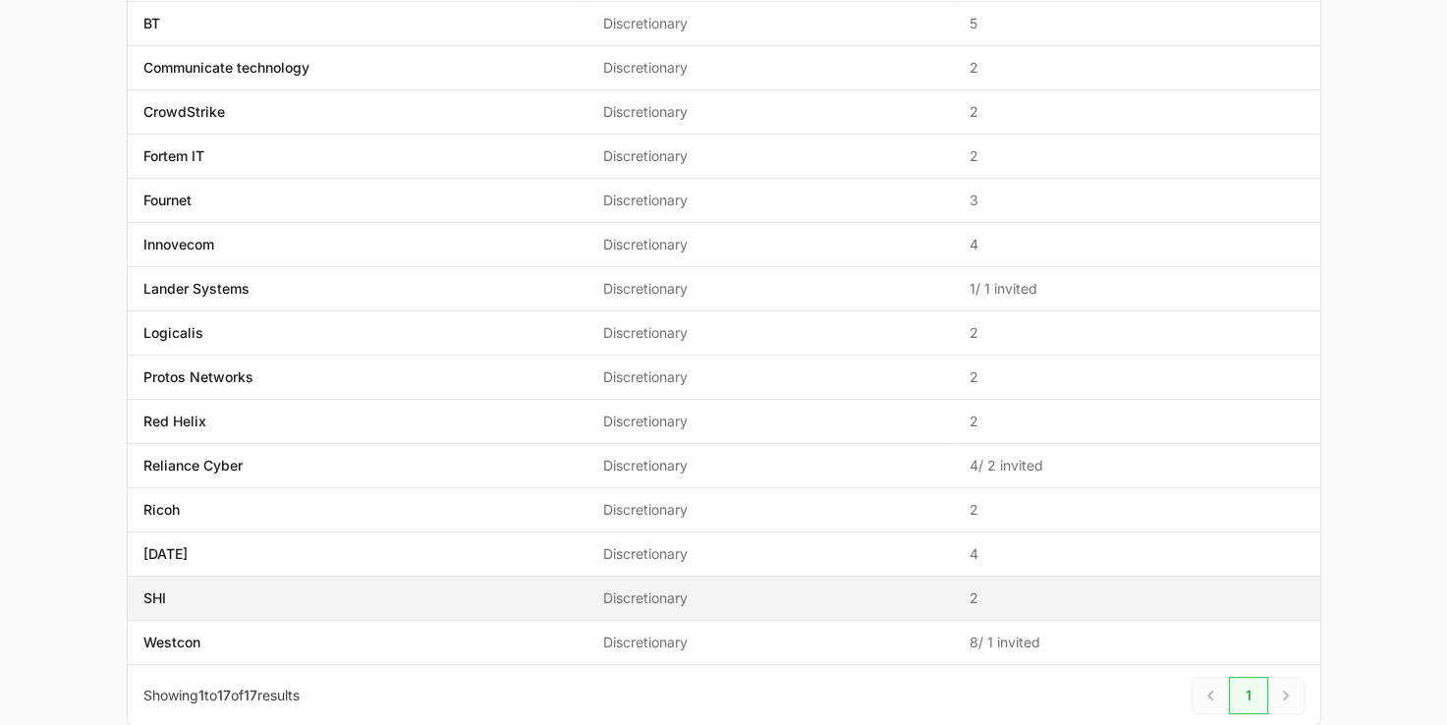
click at [163, 599] on p "SHI" at bounding box center [154, 598] width 23 height 20
